Goal: Find specific page/section: Find specific page/section

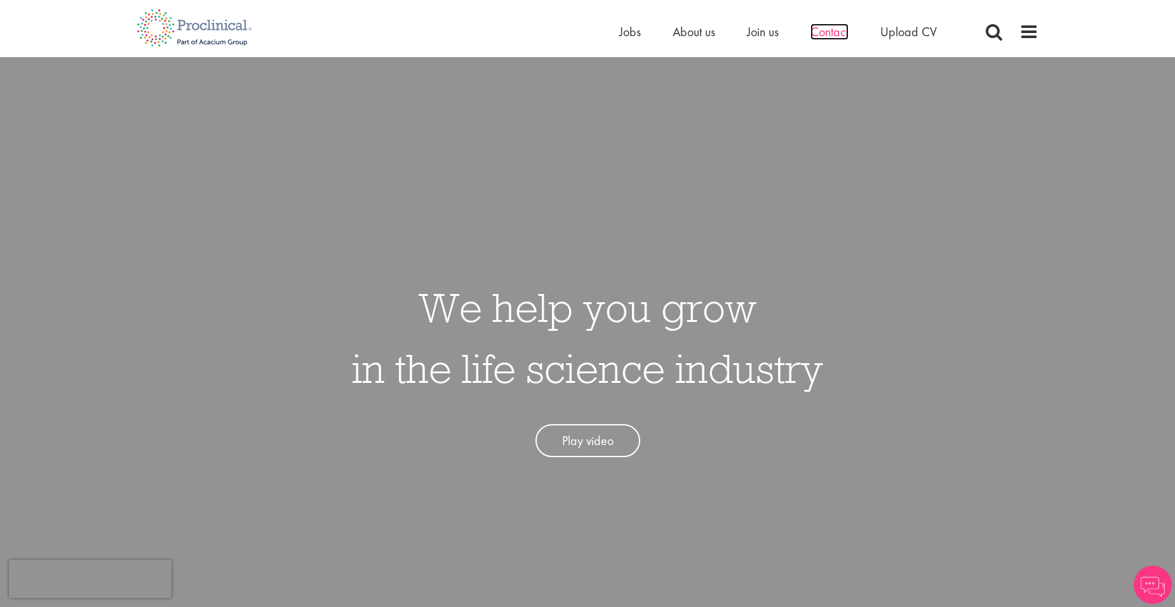
click at [834, 35] on span "Contact" at bounding box center [830, 32] width 38 height 17
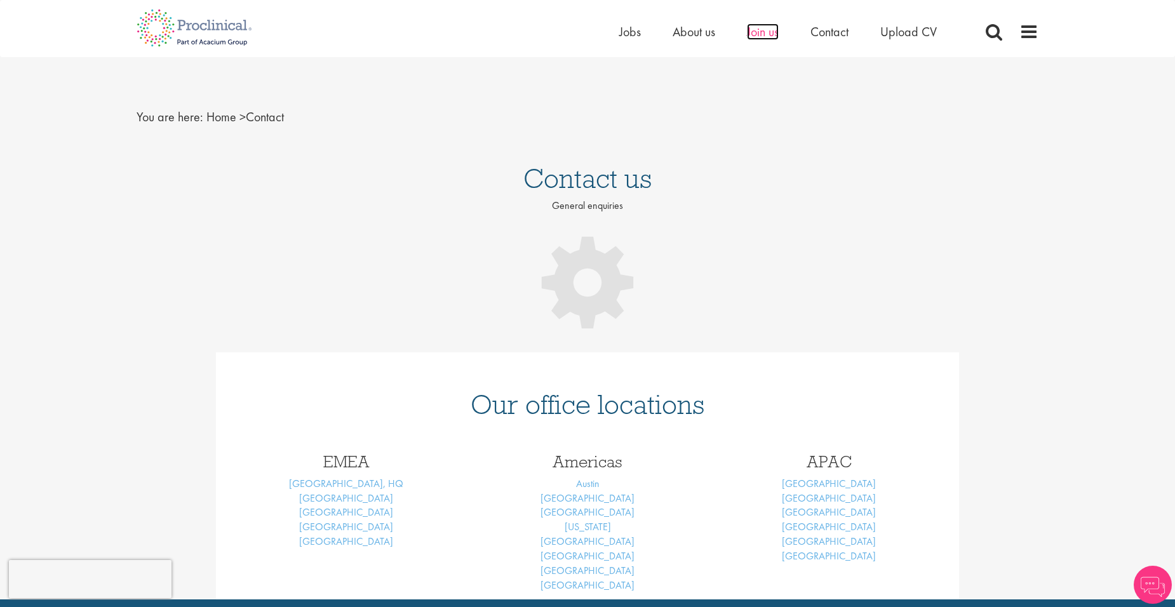
click at [756, 32] on span "Join us" at bounding box center [763, 32] width 32 height 17
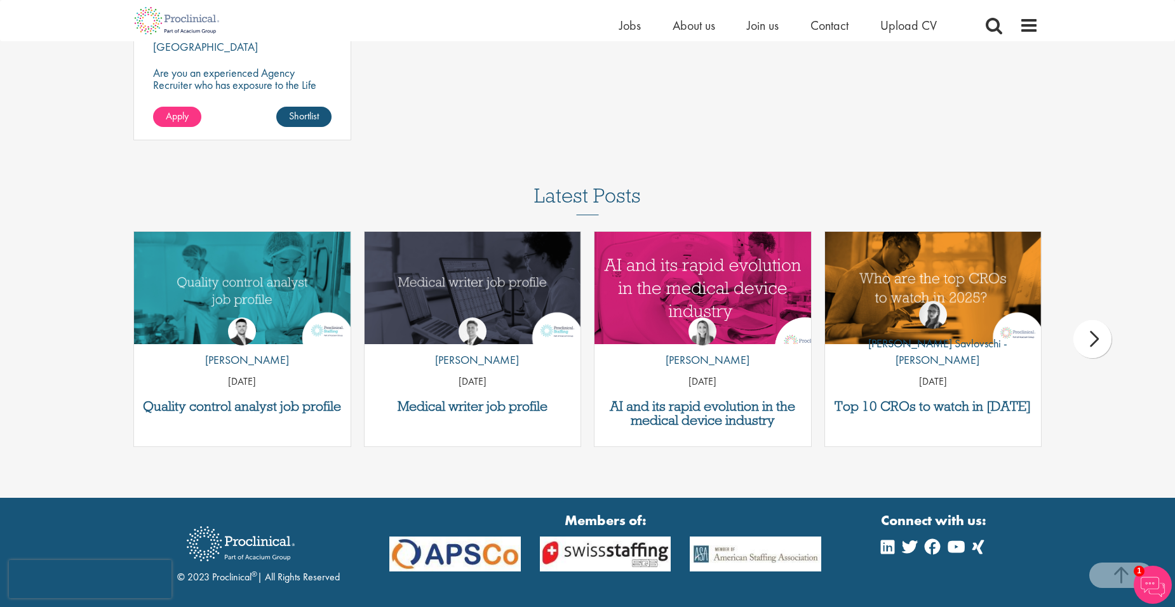
scroll to position [1921, 0]
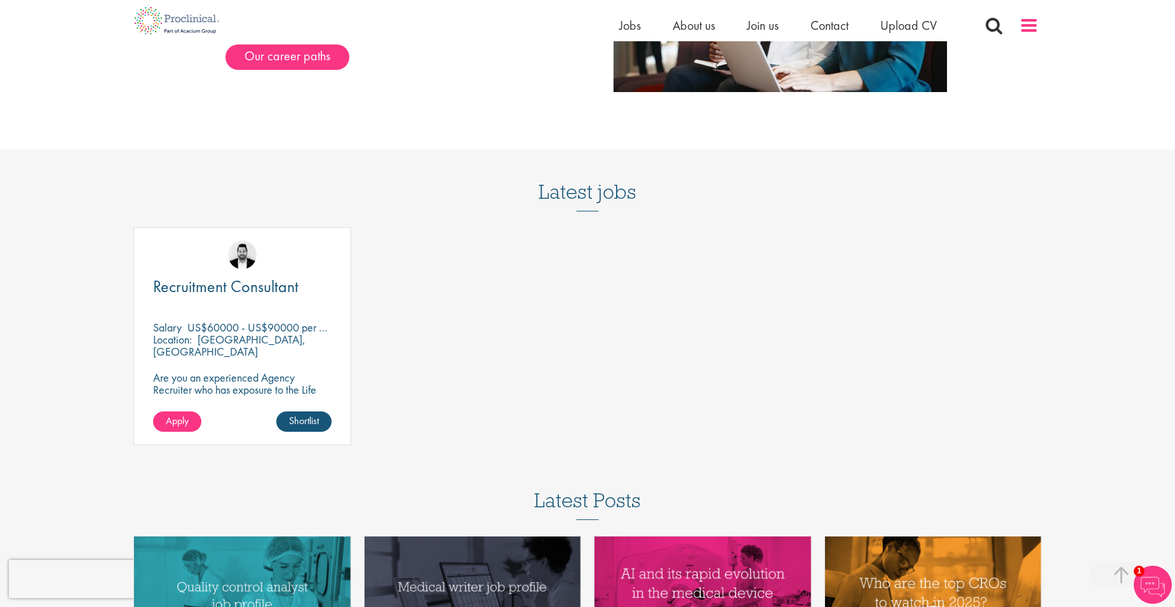
click at [1030, 24] on span at bounding box center [1029, 25] width 19 height 19
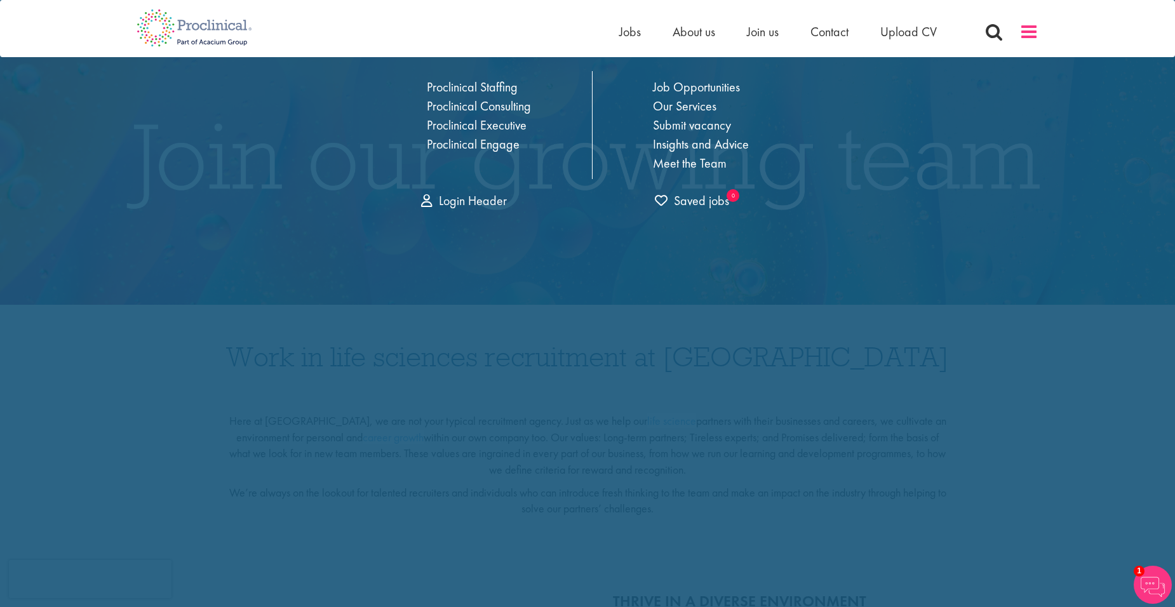
scroll to position [0, 0]
